Goal: Information Seeking & Learning: Learn about a topic

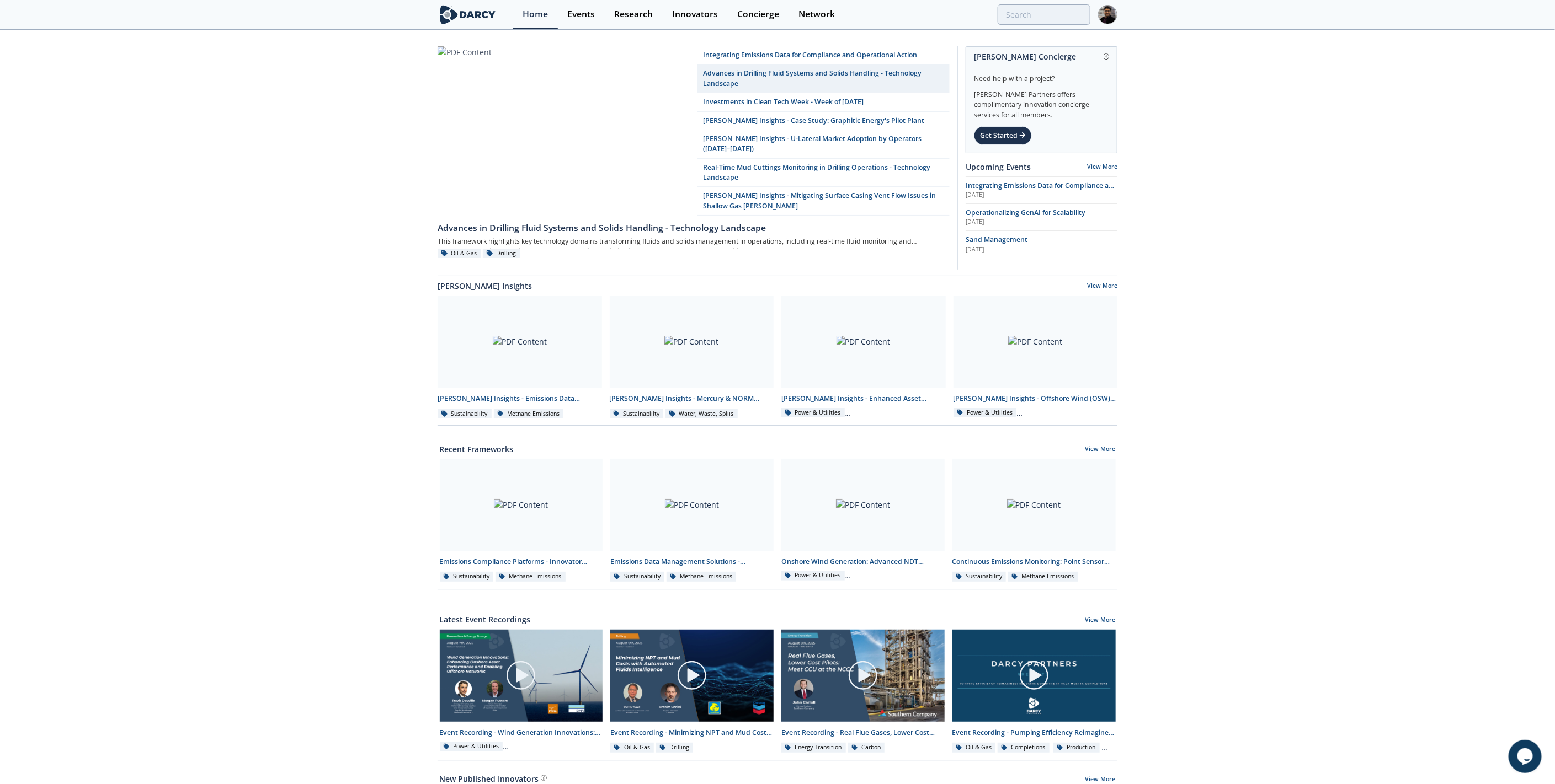
click at [570, 15] on div "Events" at bounding box center [581, 15] width 28 height 9
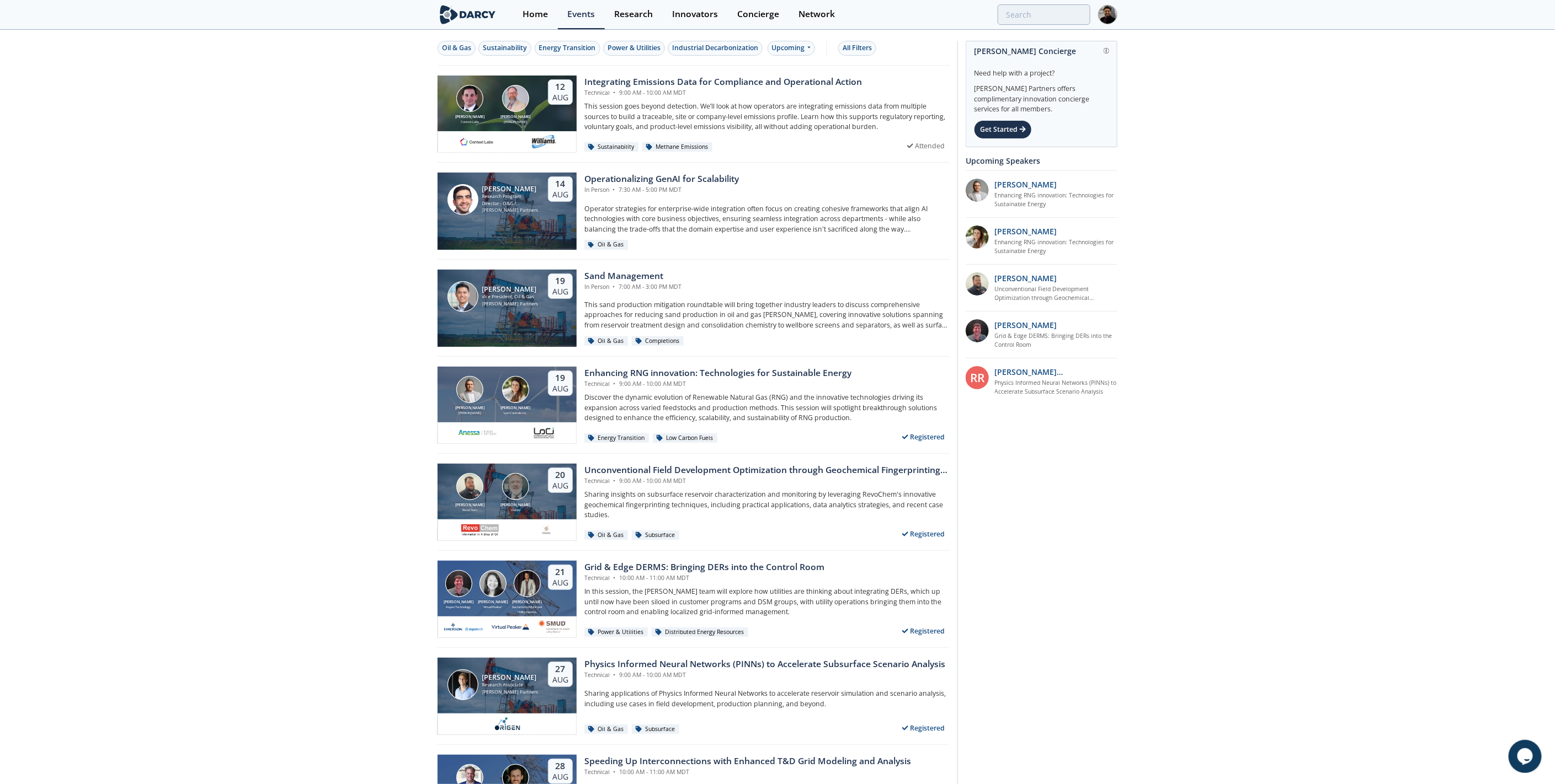
click at [480, 46] on button "Sustainability" at bounding box center [504, 47] width 53 height 15
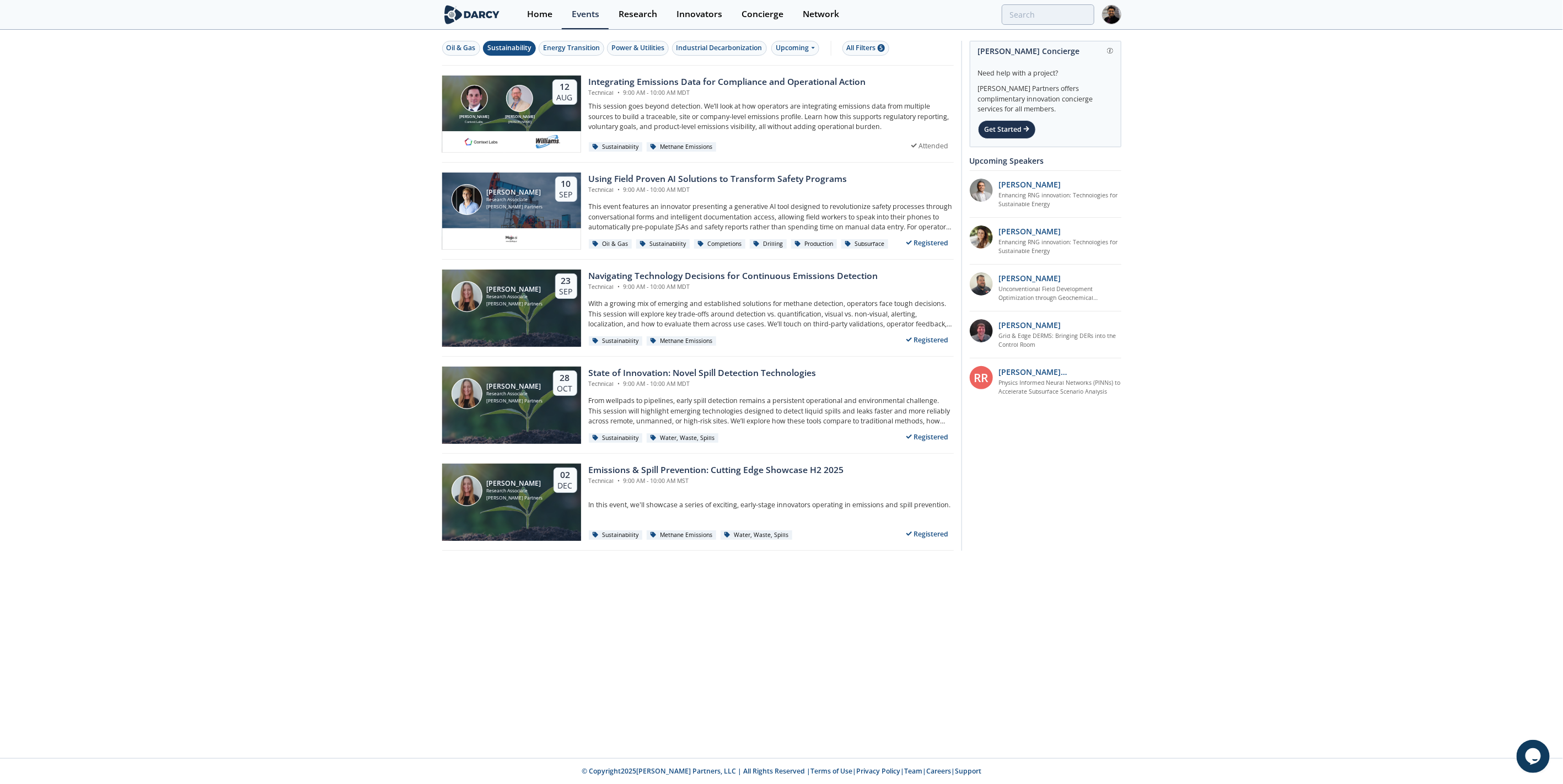
click at [466, 45] on div "Oil & Gas" at bounding box center [461, 48] width 29 height 10
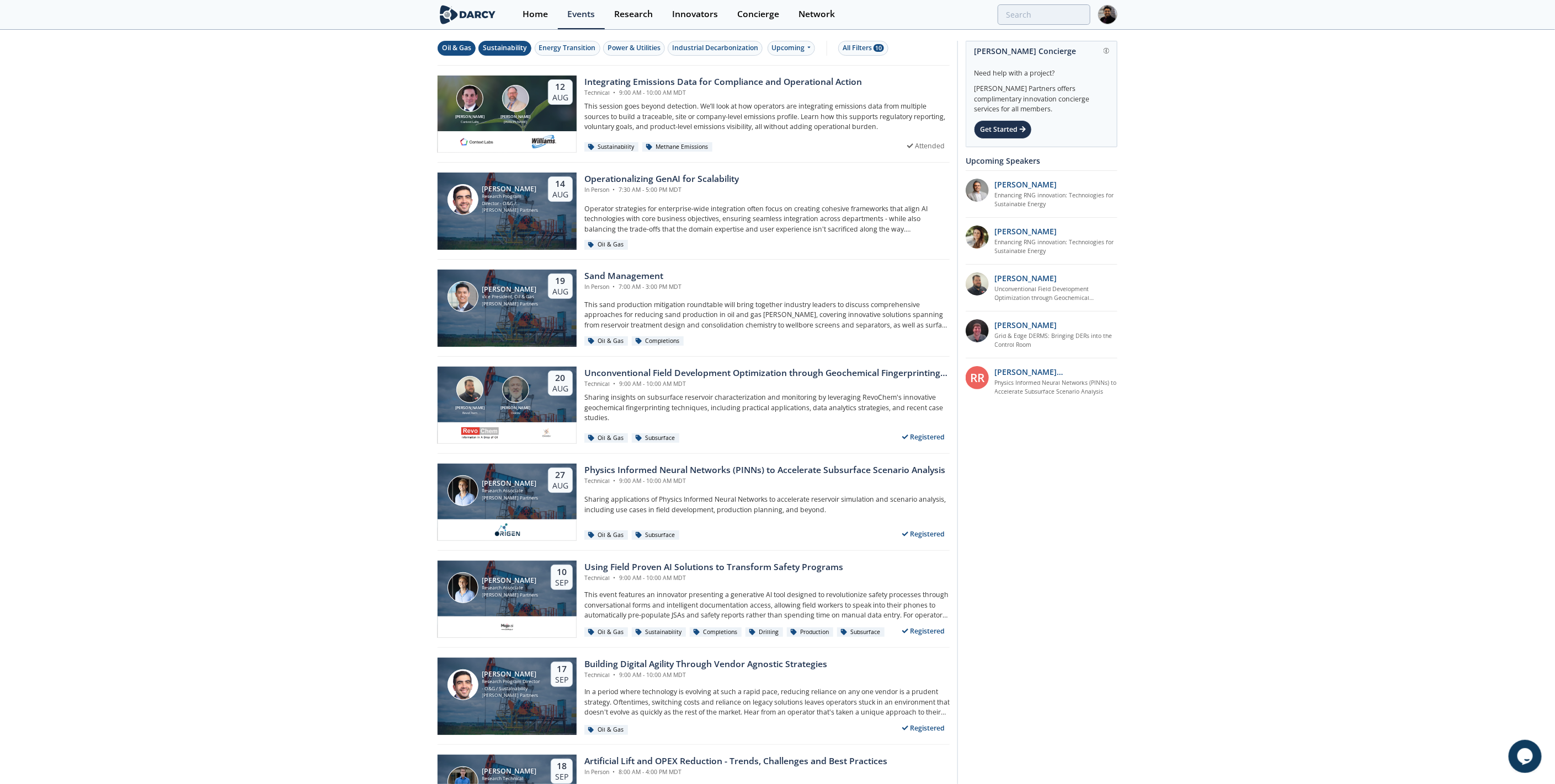
click at [520, 50] on div "Sustainability" at bounding box center [504, 48] width 44 height 10
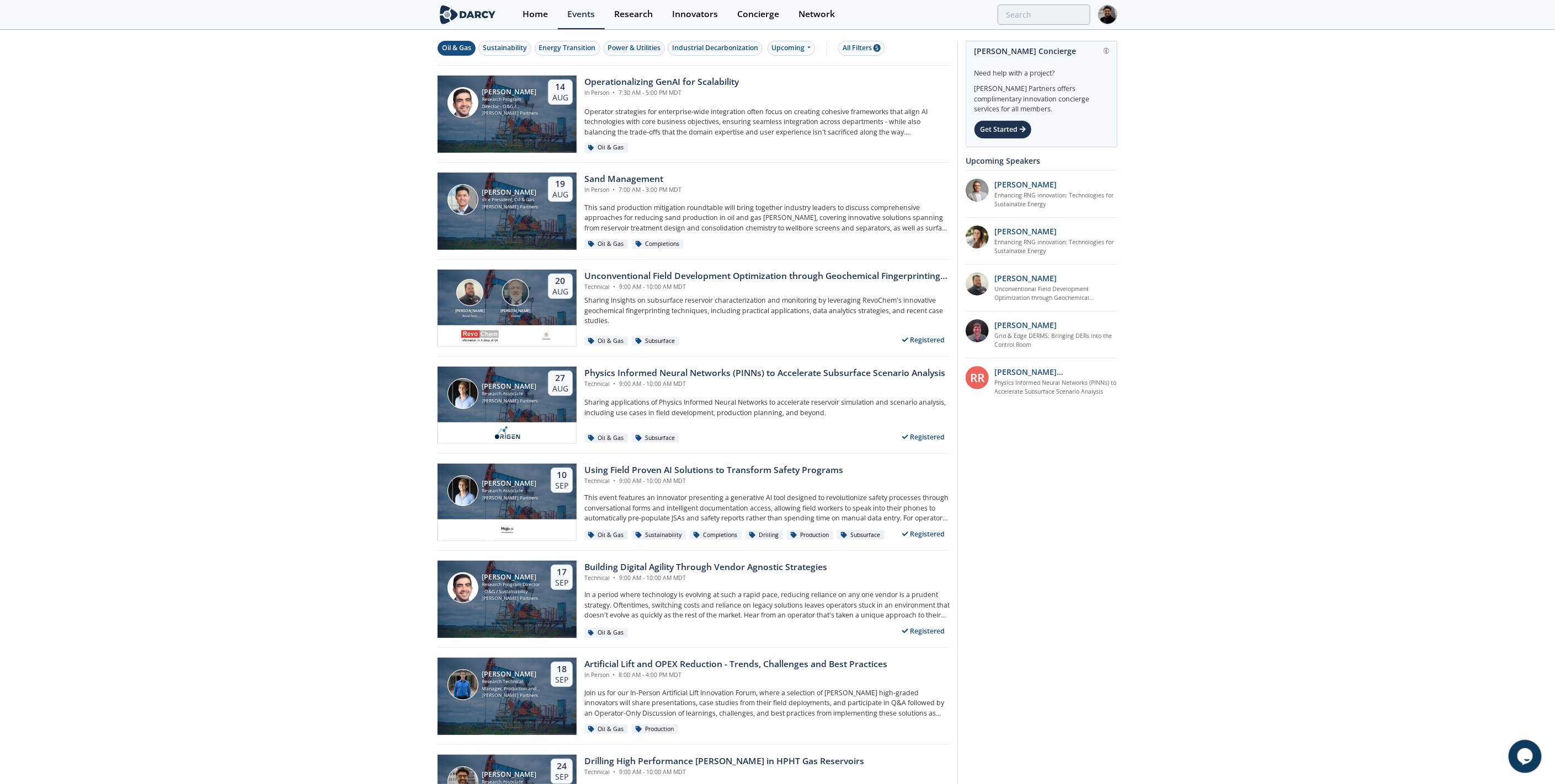
click at [798, 47] on div "Upcoming" at bounding box center [791, 47] width 48 height 15
click at [785, 82] on div "Past" at bounding box center [803, 84] width 68 height 17
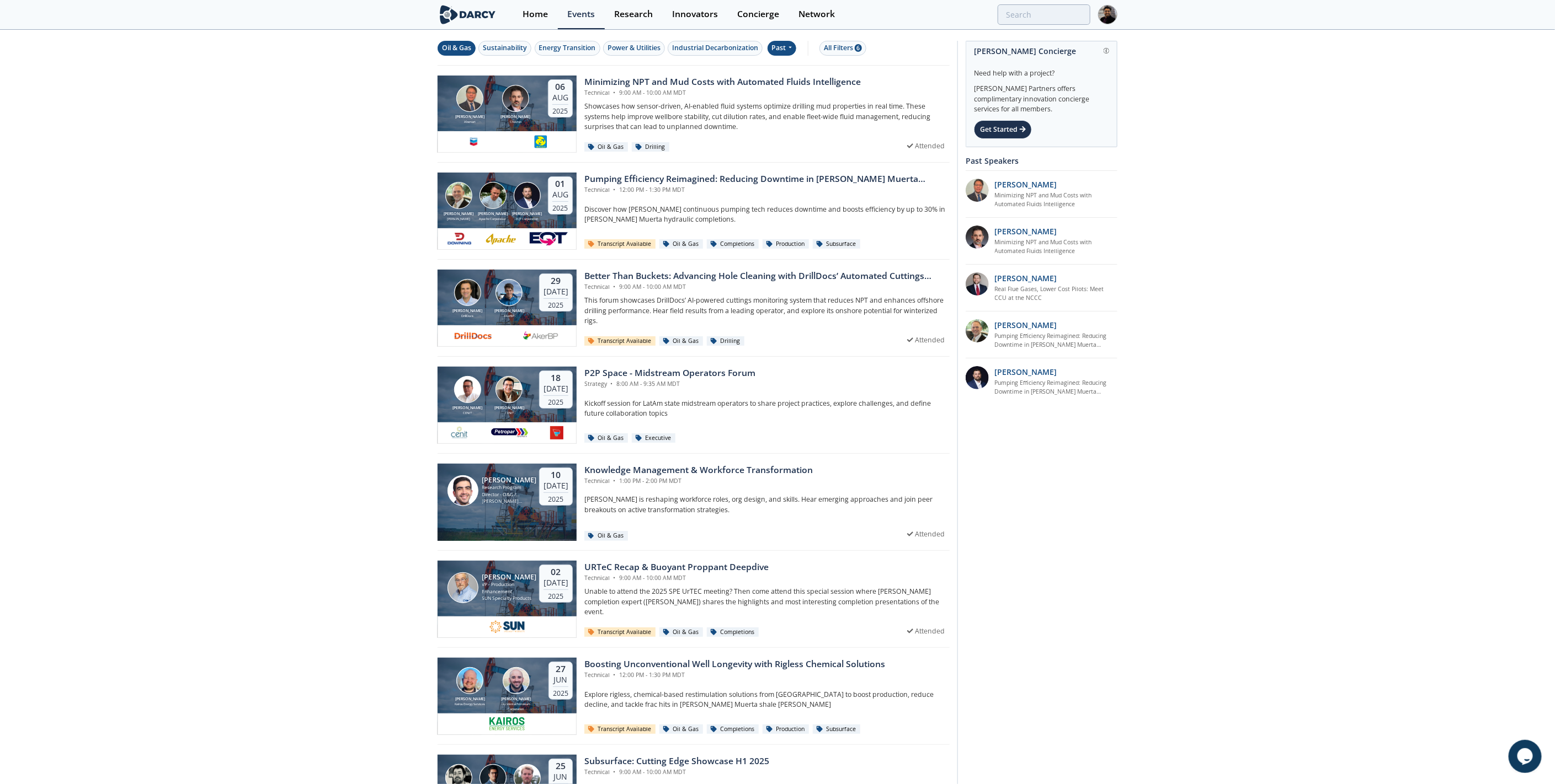
click at [557, 124] on div "Victor Saet Absmart Brahim Ghrissi Chevron 06 Aug 2025" at bounding box center [507, 103] width 139 height 56
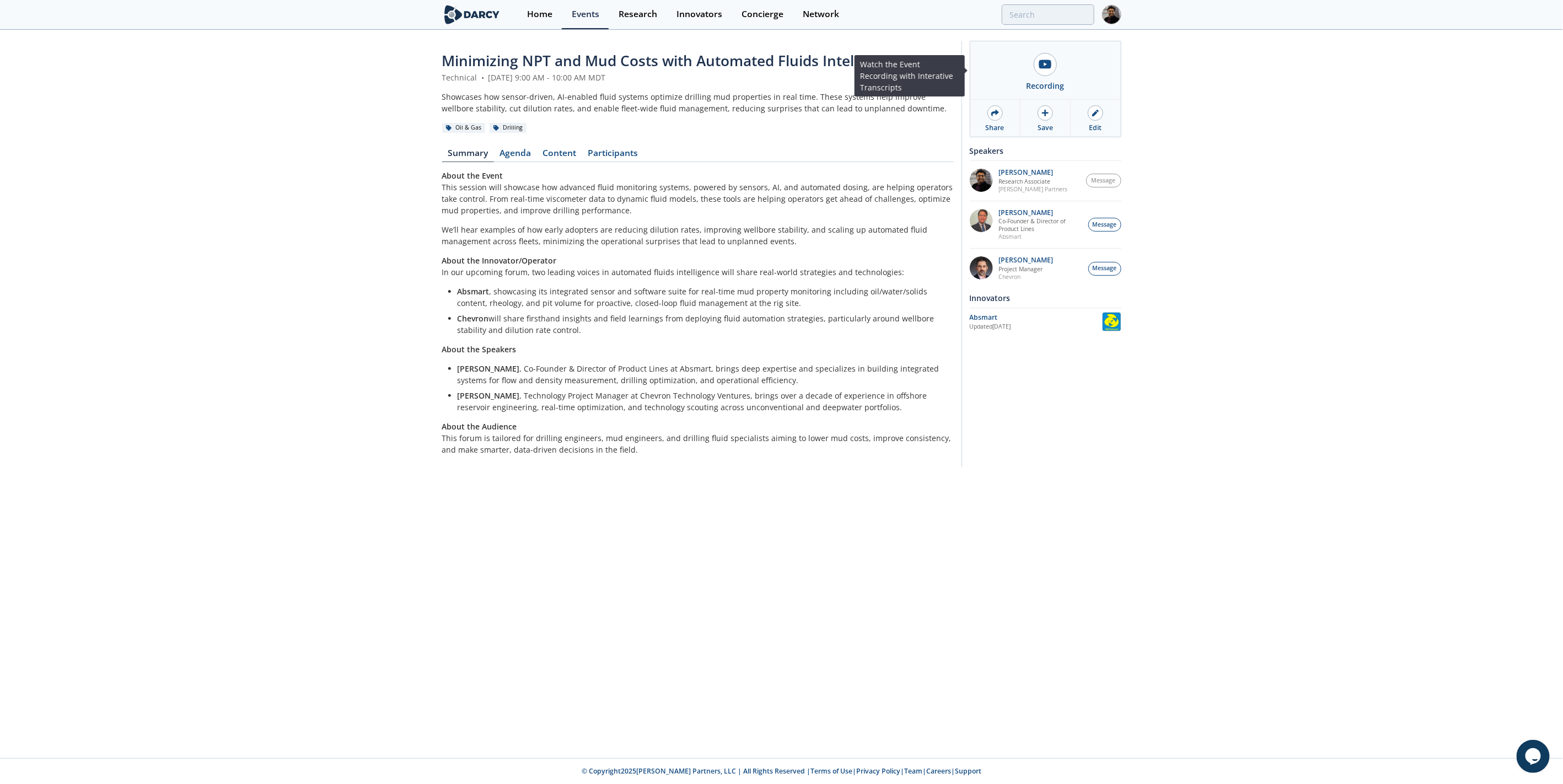
click at [1030, 93] on link "Recording" at bounding box center [1045, 70] width 151 height 58
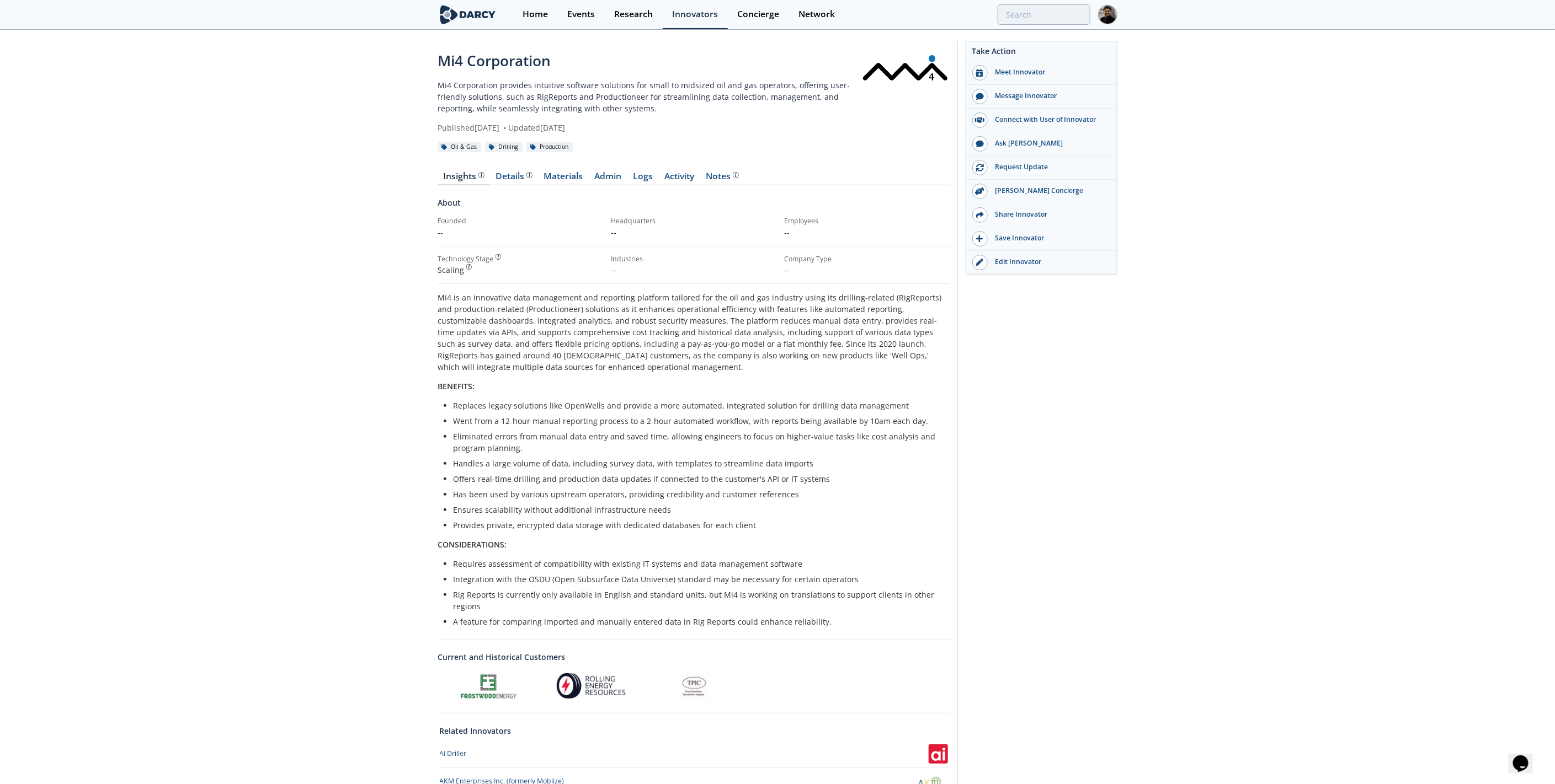
click at [1024, 258] on div "Edit Innovator" at bounding box center [1048, 262] width 123 height 10
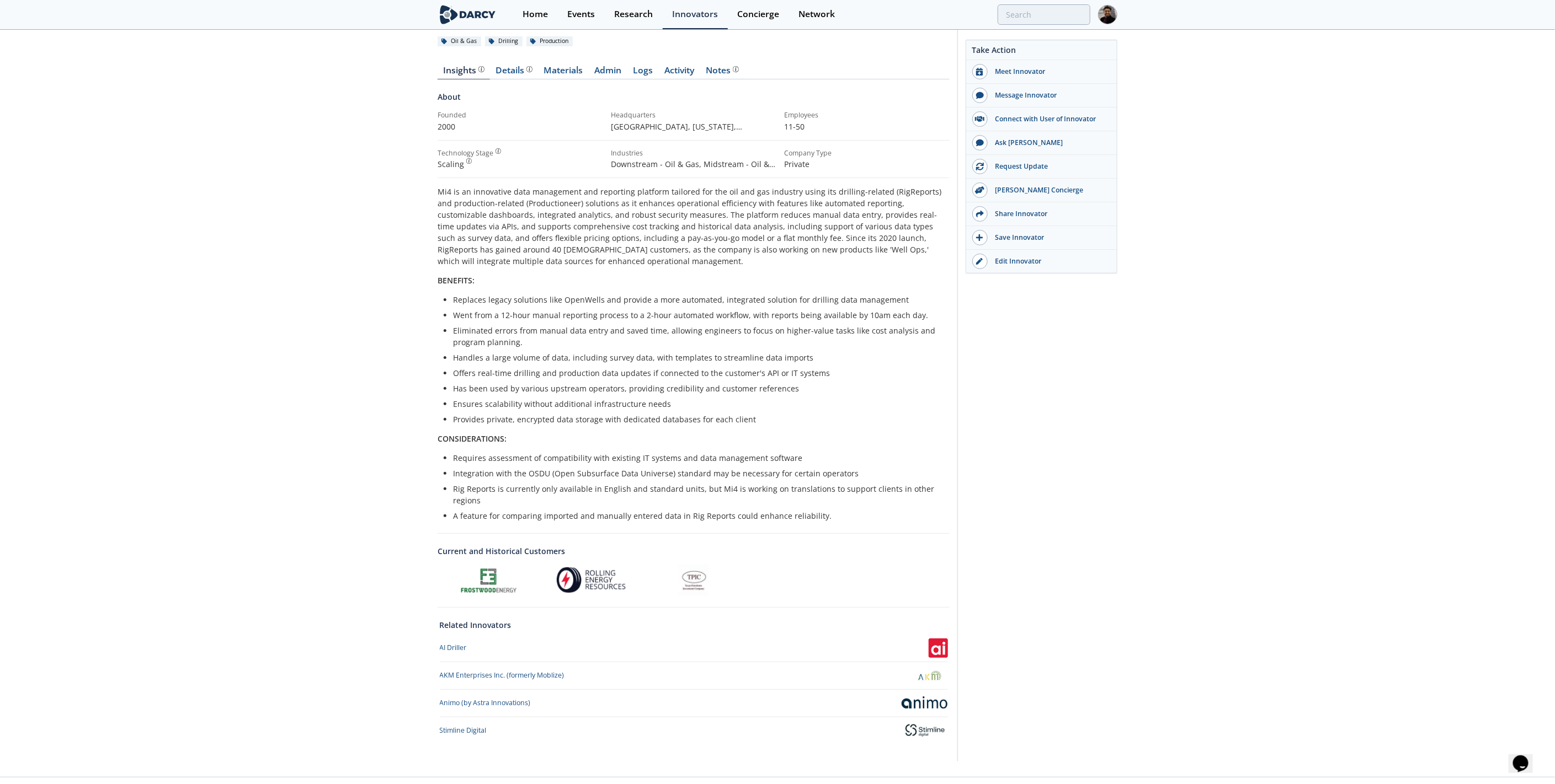
scroll to position [123, 0]
